Goal: Task Accomplishment & Management: Complete application form

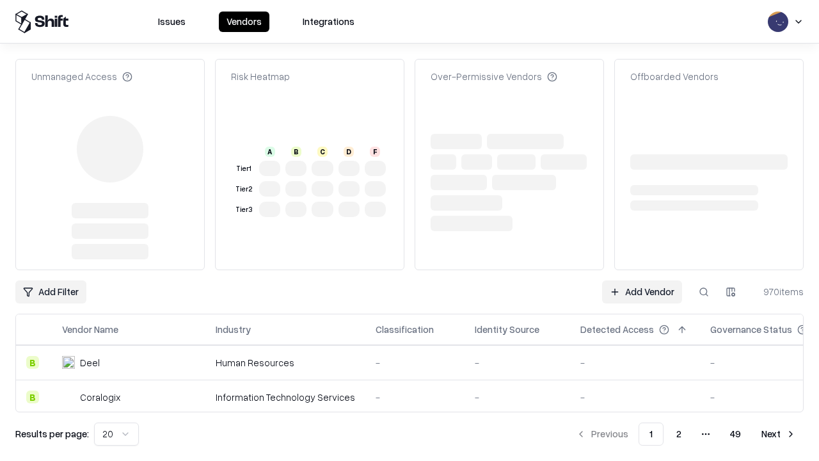
click at [642, 280] on link "Add Vendor" at bounding box center [642, 291] width 80 height 23
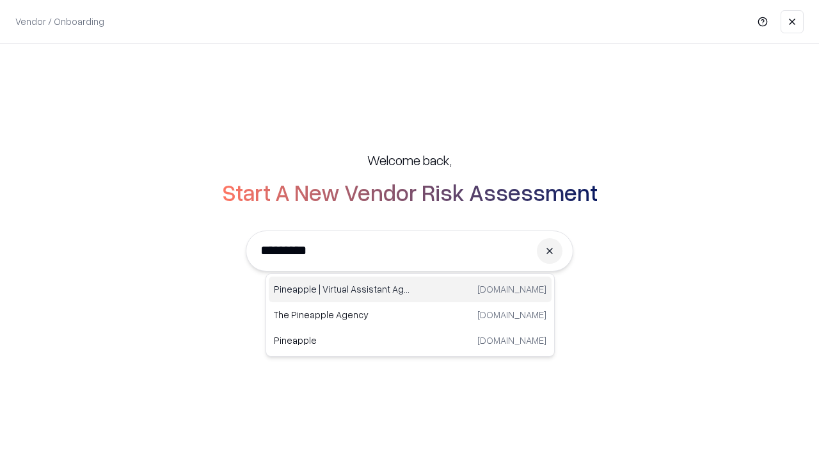
click at [410, 289] on div "Pineapple | Virtual Assistant Agency [DOMAIN_NAME]" at bounding box center [410, 290] width 283 height 26
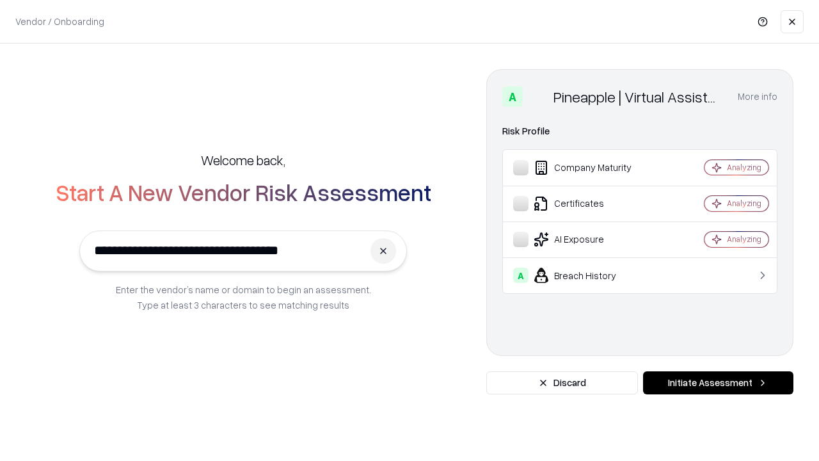
type input "**********"
click at [718, 383] on button "Initiate Assessment" at bounding box center [718, 382] width 150 height 23
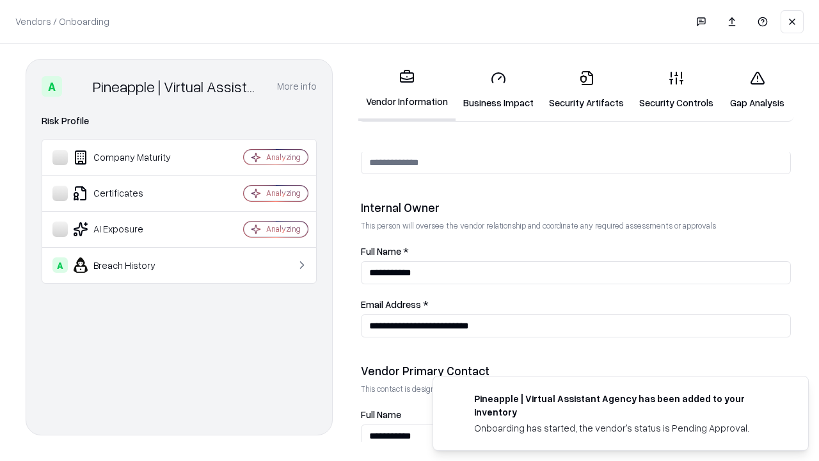
scroll to position [663, 0]
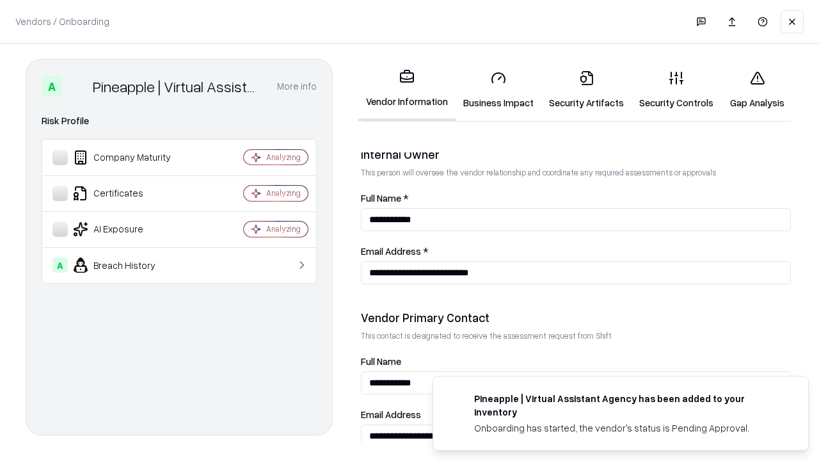
click at [499, 90] on link "Business Impact" at bounding box center [499, 90] width 86 height 60
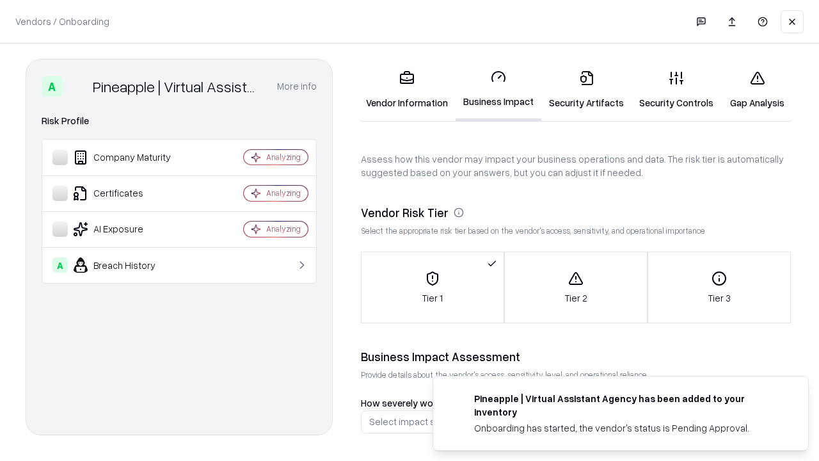
click at [586, 90] on link "Security Artifacts" at bounding box center [586, 90] width 90 height 60
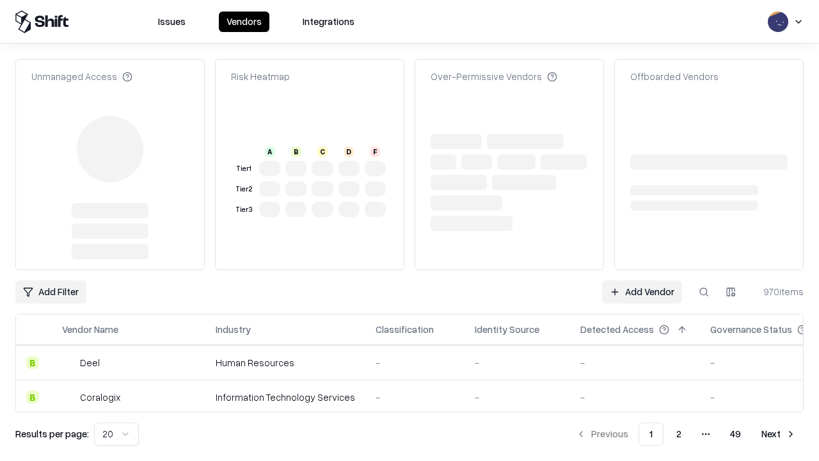
click at [642, 280] on link "Add Vendor" at bounding box center [642, 291] width 80 height 23
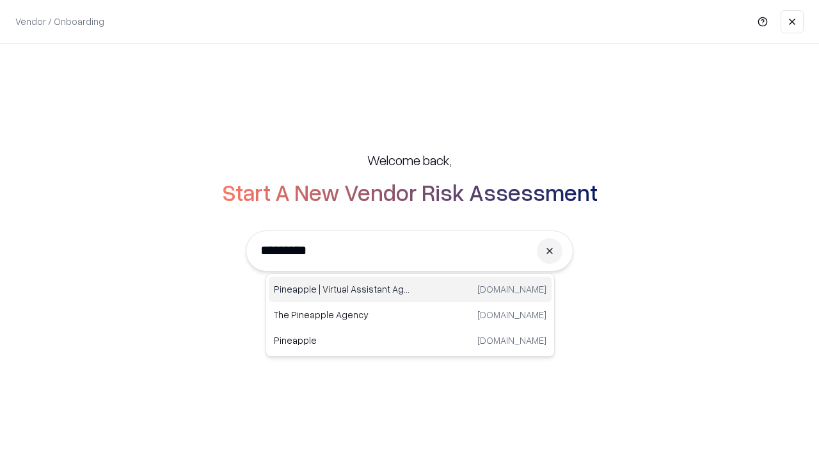
click at [410, 289] on div "Pineapple | Virtual Assistant Agency [DOMAIN_NAME]" at bounding box center [410, 290] width 283 height 26
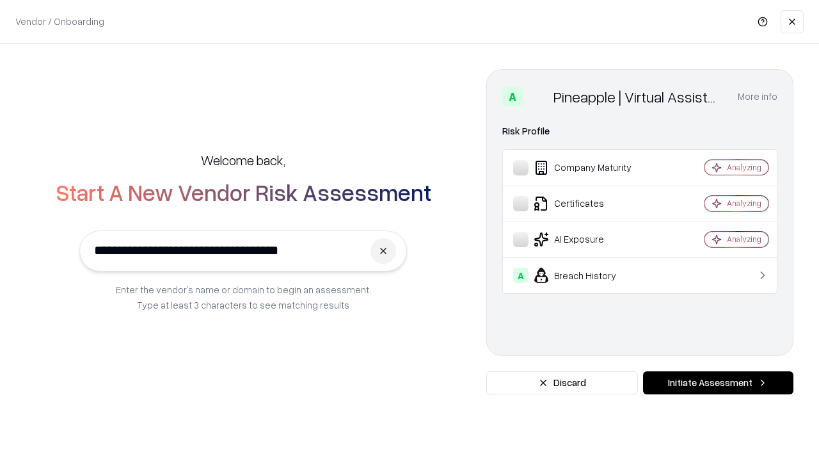
type input "**********"
click at [718, 383] on button "Initiate Assessment" at bounding box center [718, 382] width 150 height 23
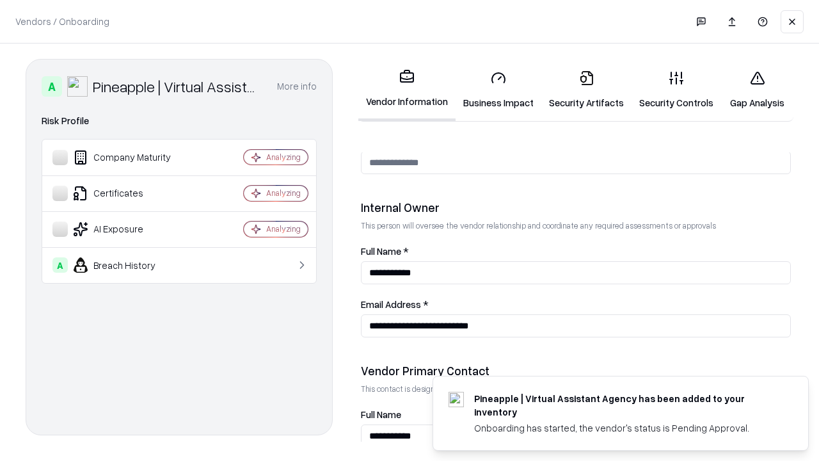
scroll to position [663, 0]
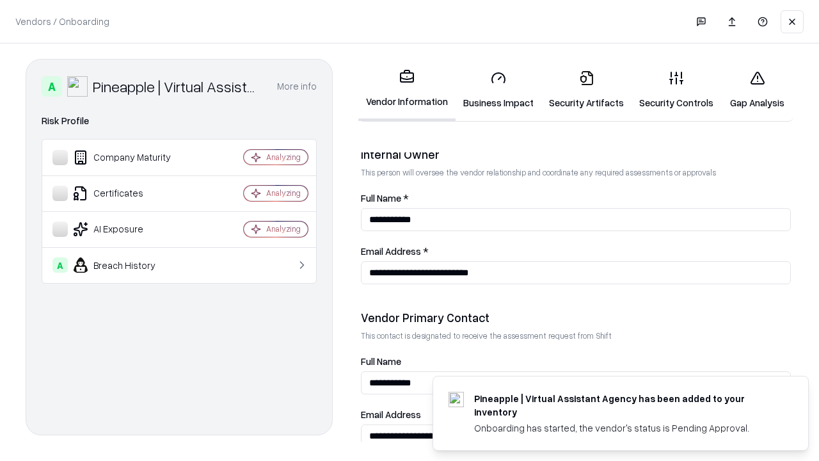
click at [757, 90] on link "Gap Analysis" at bounding box center [757, 90] width 72 height 60
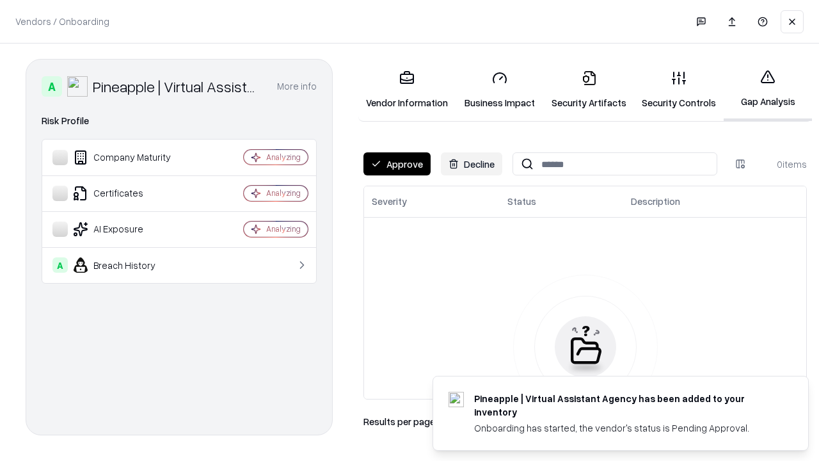
click at [397, 164] on button "Approve" at bounding box center [397, 163] width 67 height 23
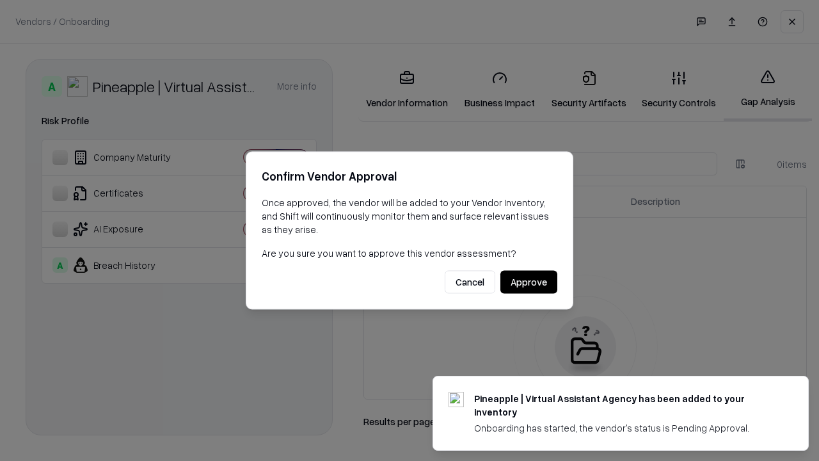
click at [529, 282] on button "Approve" at bounding box center [529, 282] width 57 height 23
